Goal: Task Accomplishment & Management: Complete application form

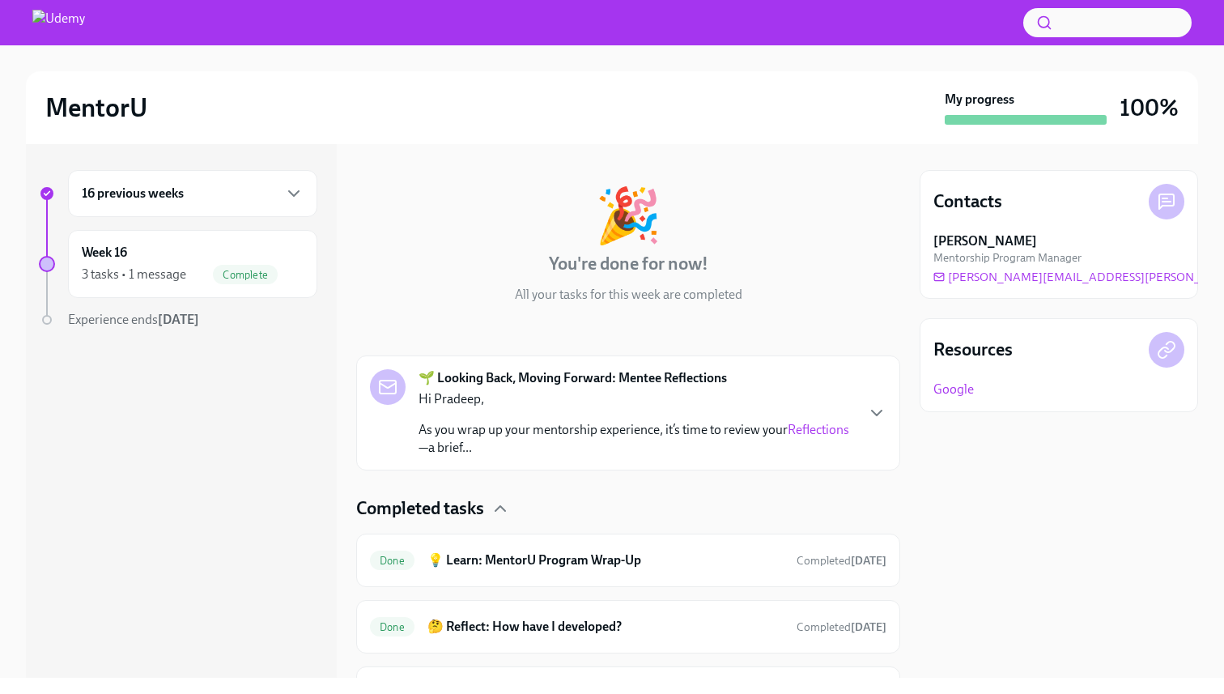
scroll to position [150, 0]
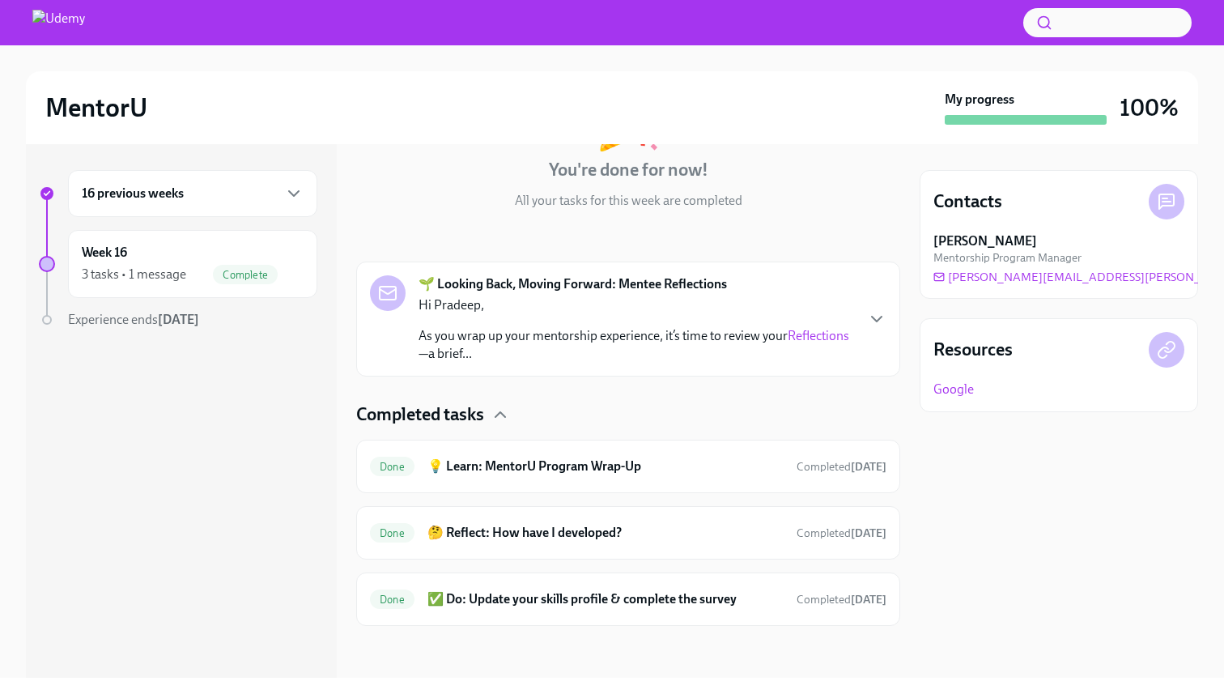
click at [577, 313] on p "Hi Pradeep," at bounding box center [637, 305] width 436 height 18
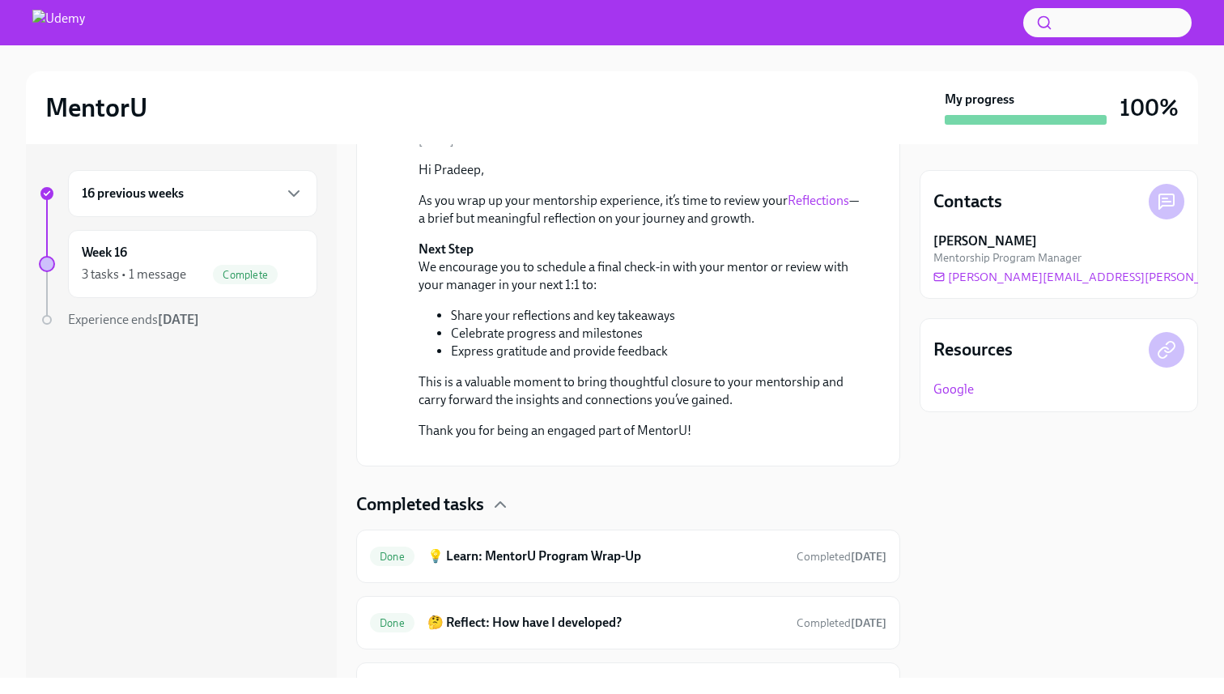
scroll to position [67, 0]
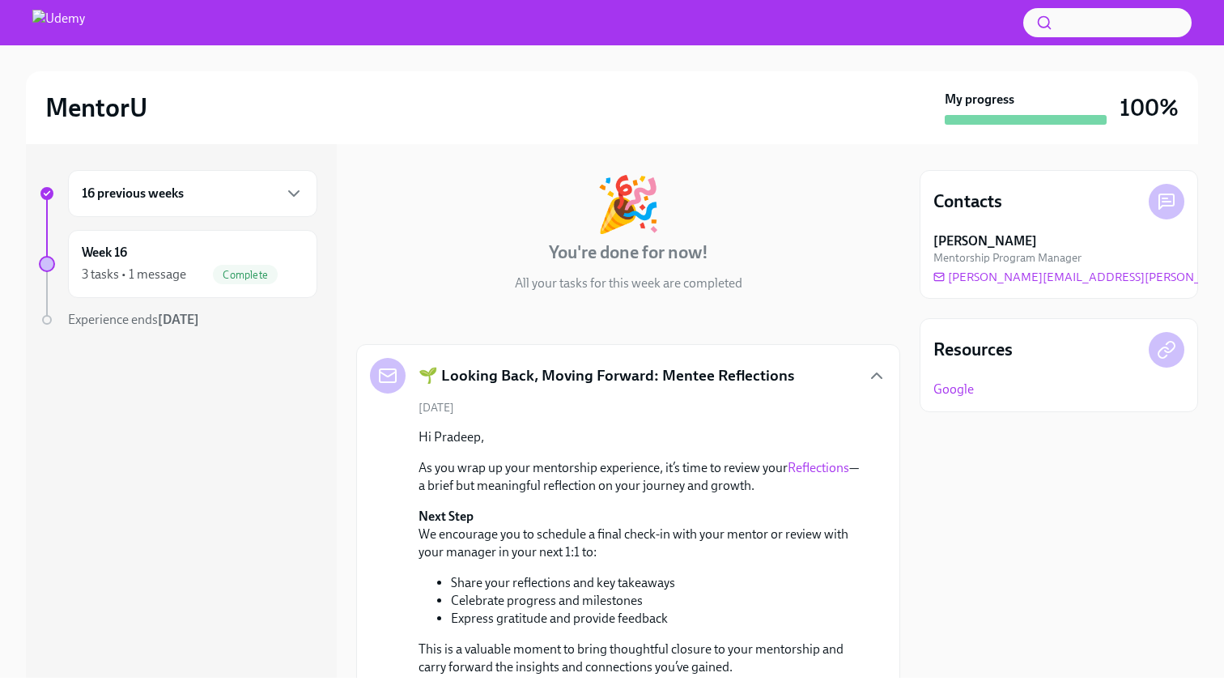
click at [180, 324] on strong "[DATE]" at bounding box center [178, 319] width 41 height 15
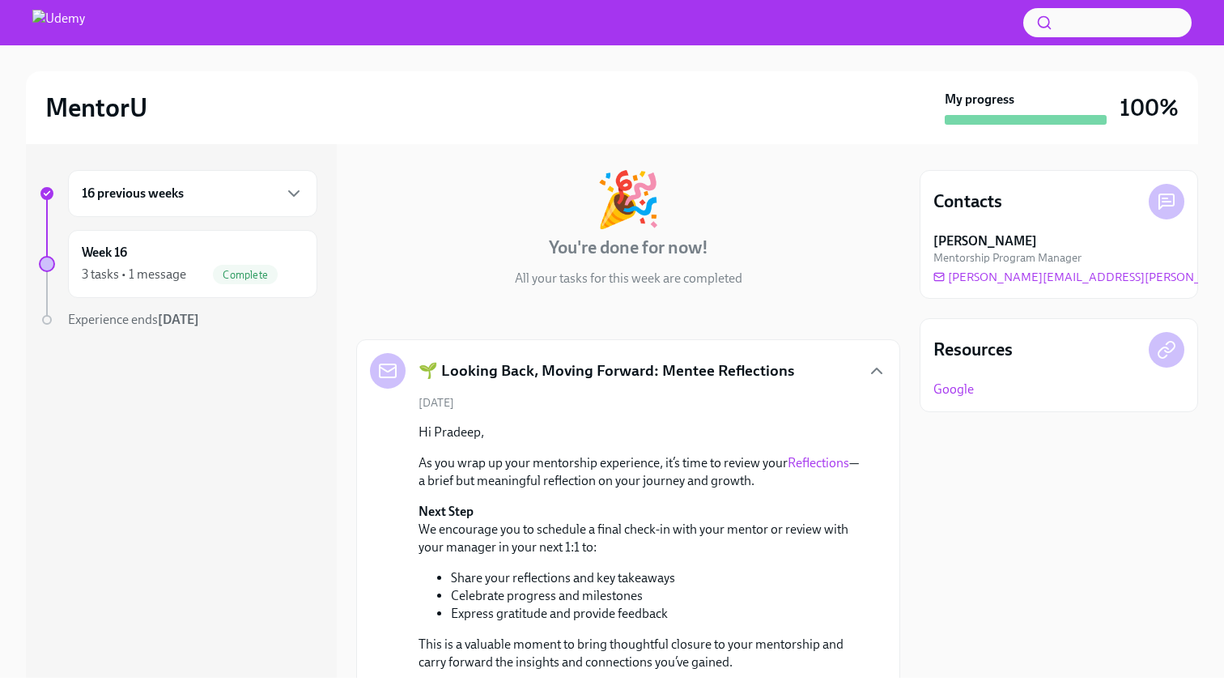
scroll to position [0, 0]
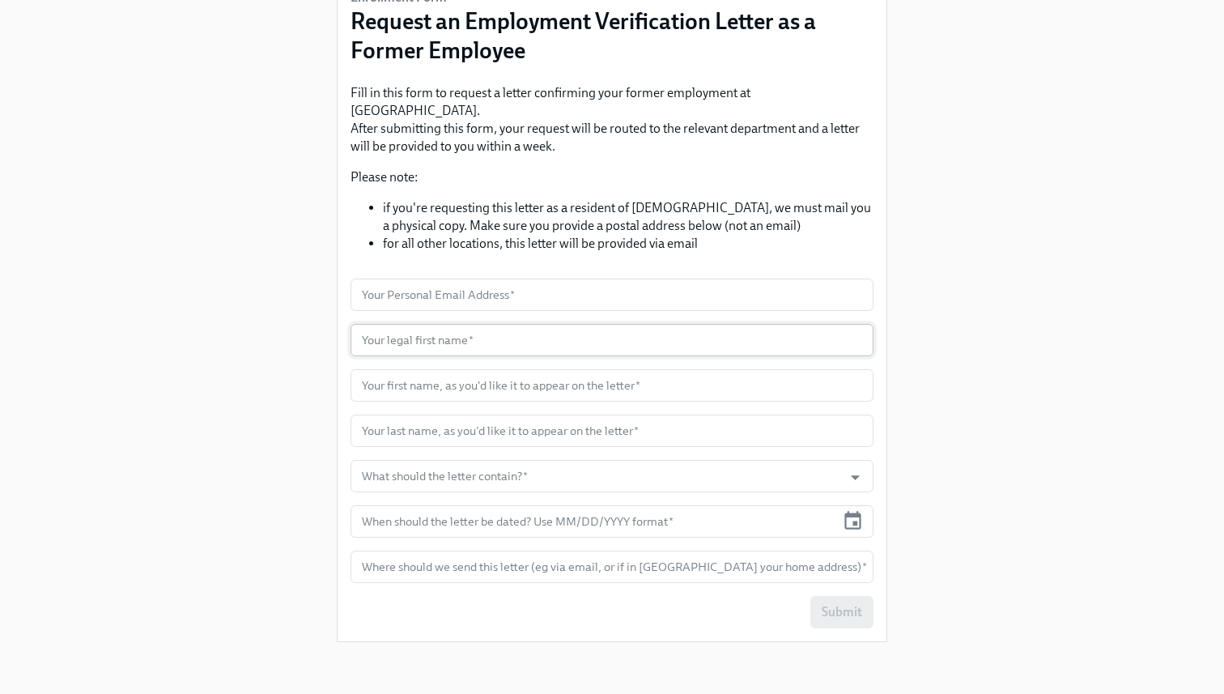
scroll to position [176, 0]
click at [702, 460] on input "What should the letter contain?   *" at bounding box center [597, 476] width 476 height 32
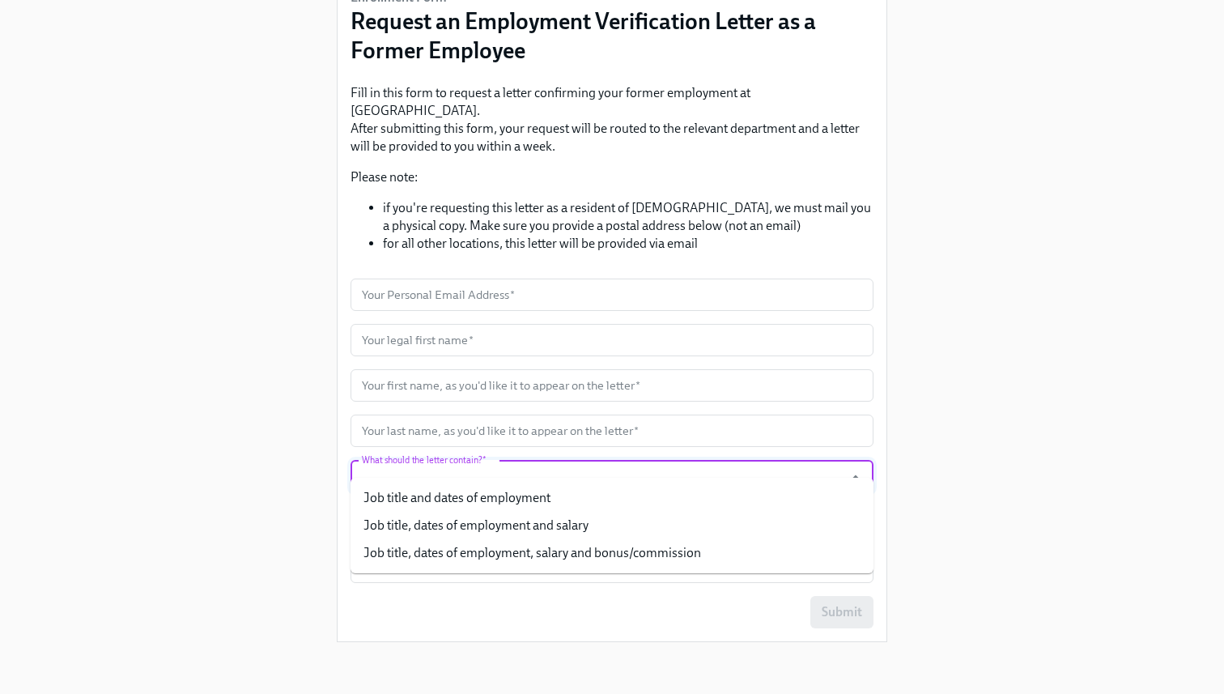
click at [994, 428] on div "Enrollment Form Request an Employment Verification Letter as a Former Employee …" at bounding box center [612, 255] width 1173 height 800
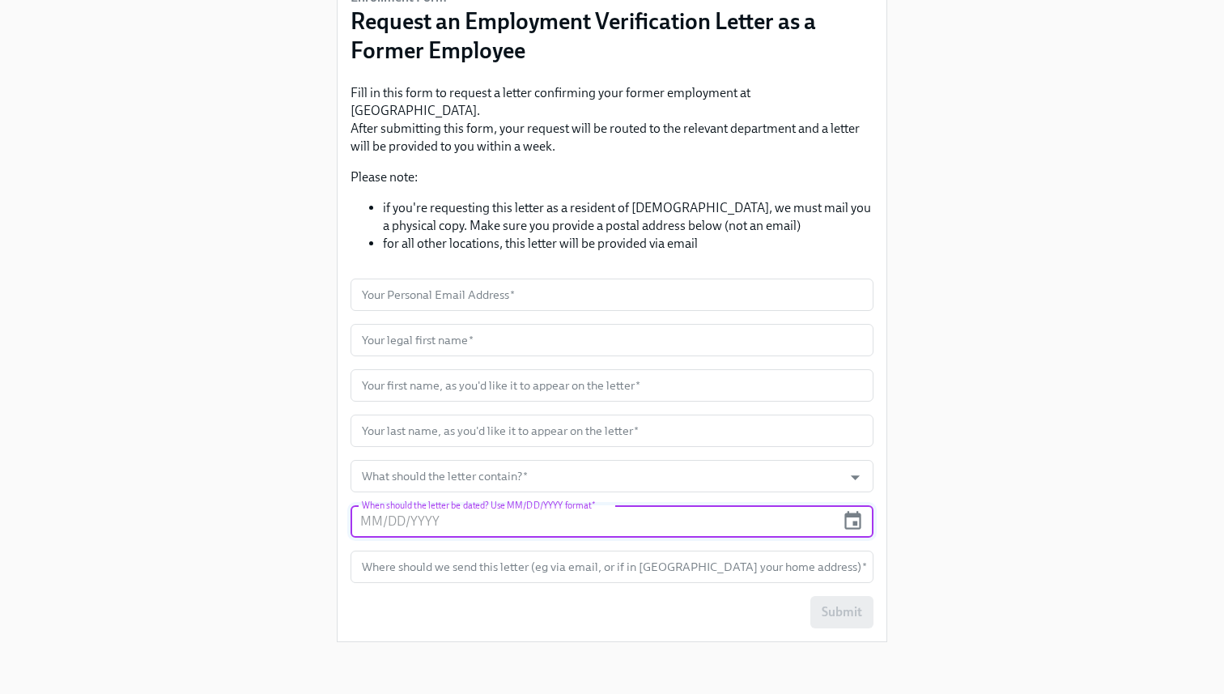
click at [777, 505] on input "text" at bounding box center [593, 521] width 485 height 32
click at [997, 495] on div "Enrollment Form Request an Employment Verification Letter as a Former Employee …" at bounding box center [612, 255] width 1173 height 800
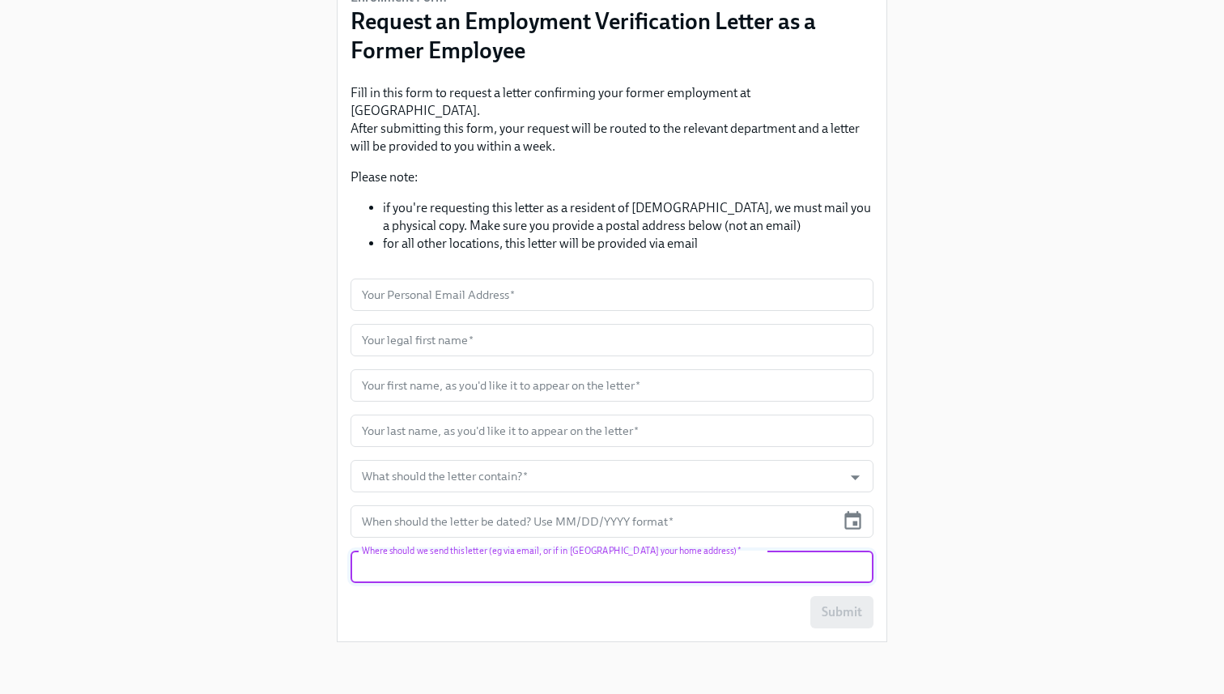
click at [628, 518] on form "Your Personal Email Address   * Your Personal Email Address * Your legal first …" at bounding box center [612, 454] width 523 height 350
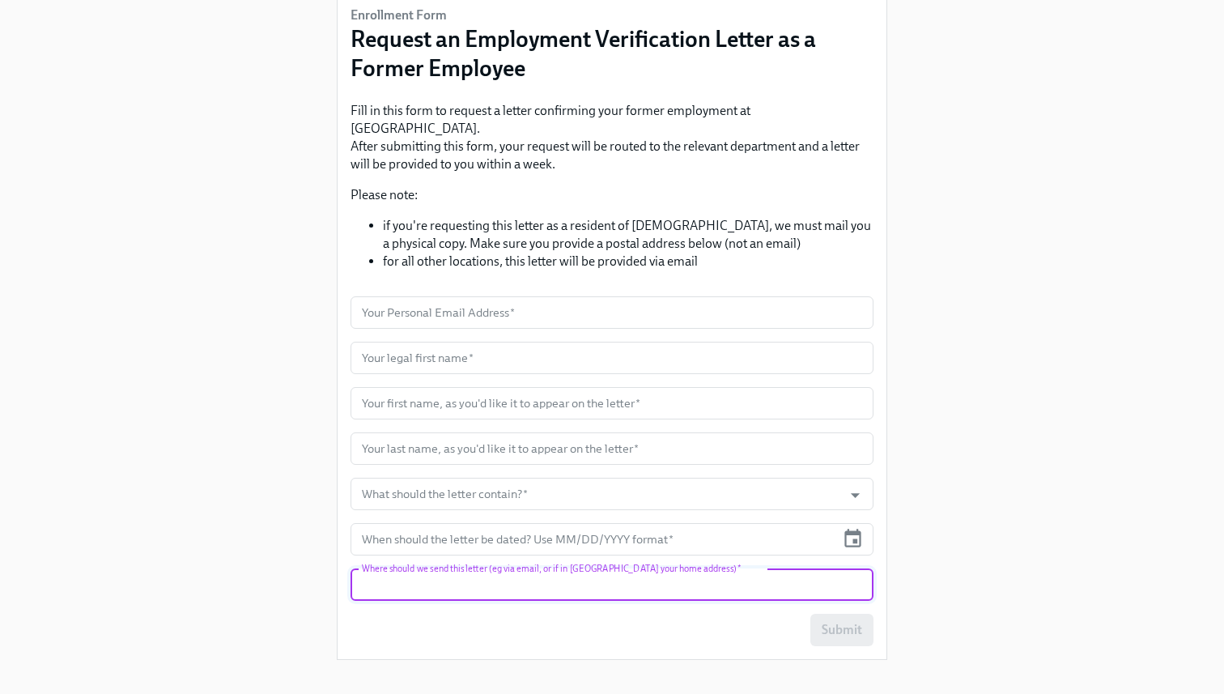
click at [1000, 569] on div "Enrollment Form Request an Employment Verification Letter as a Former Employee …" at bounding box center [612, 273] width 1173 height 800
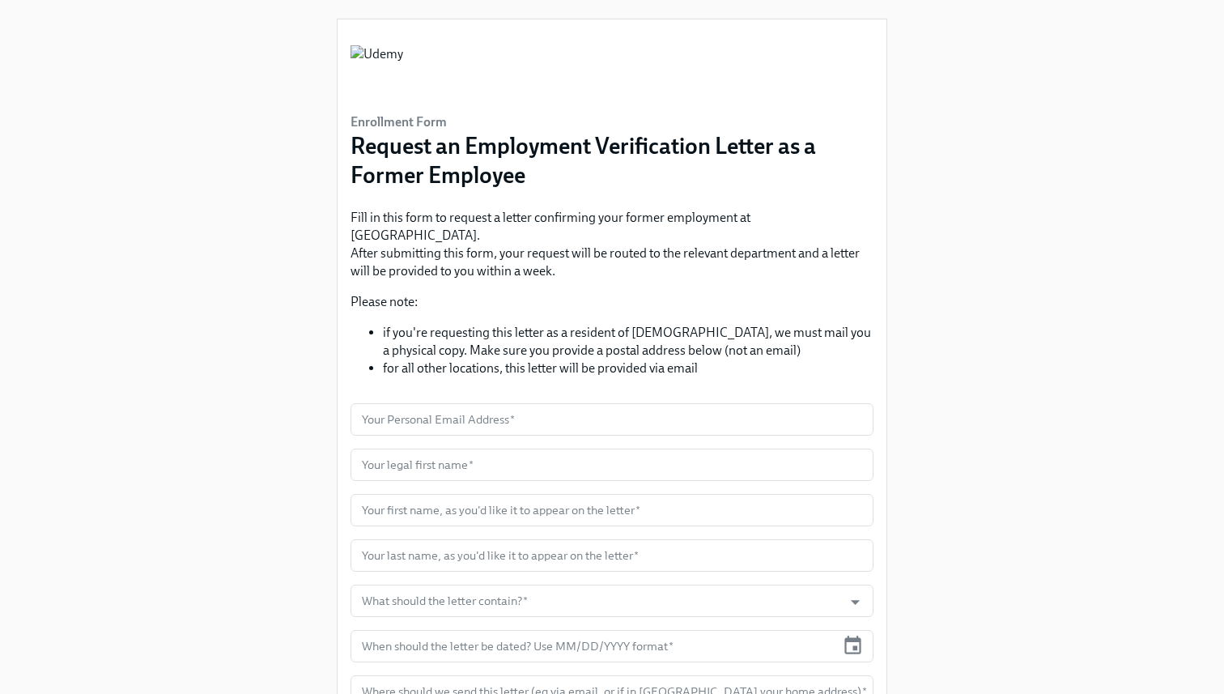
scroll to position [0, 0]
